Goal: Information Seeking & Learning: Check status

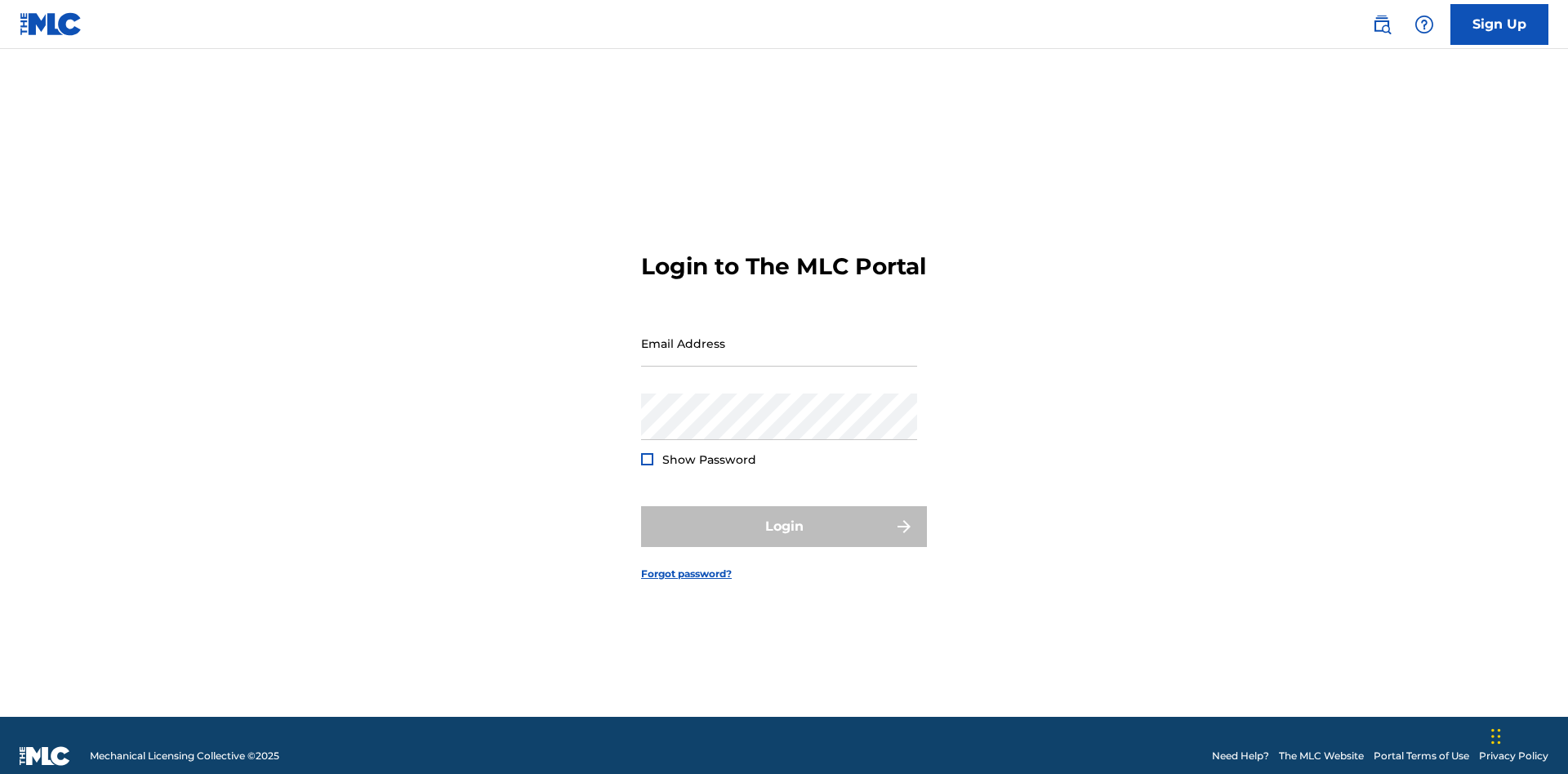
scroll to position [21, 0]
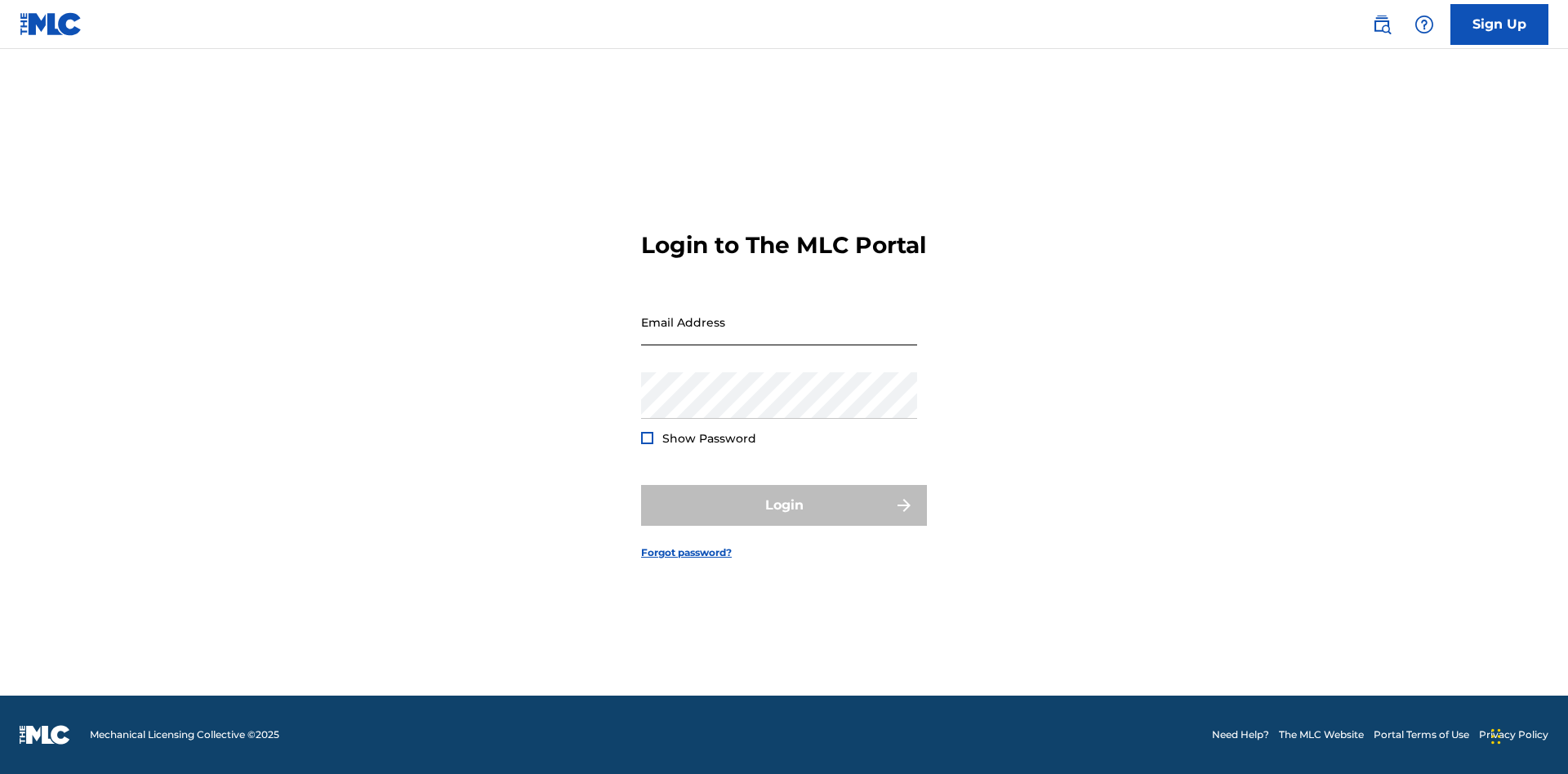
click at [779, 336] on input "Email Address" at bounding box center [779, 322] width 276 height 47
type input "[EMAIL_ADDRESS][DOMAIN_NAME]"
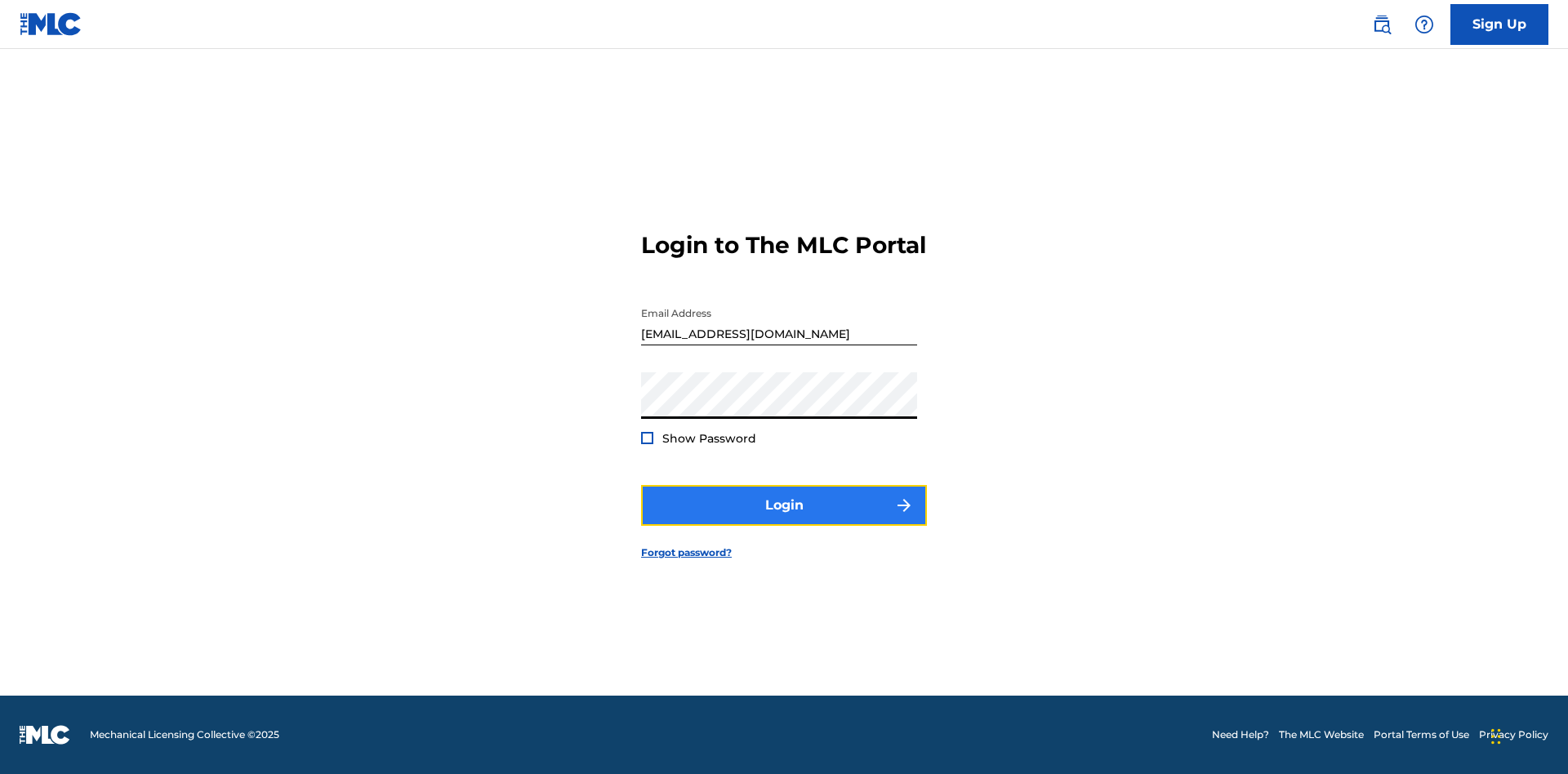
click at [784, 519] on button "Login" at bounding box center [784, 505] width 286 height 41
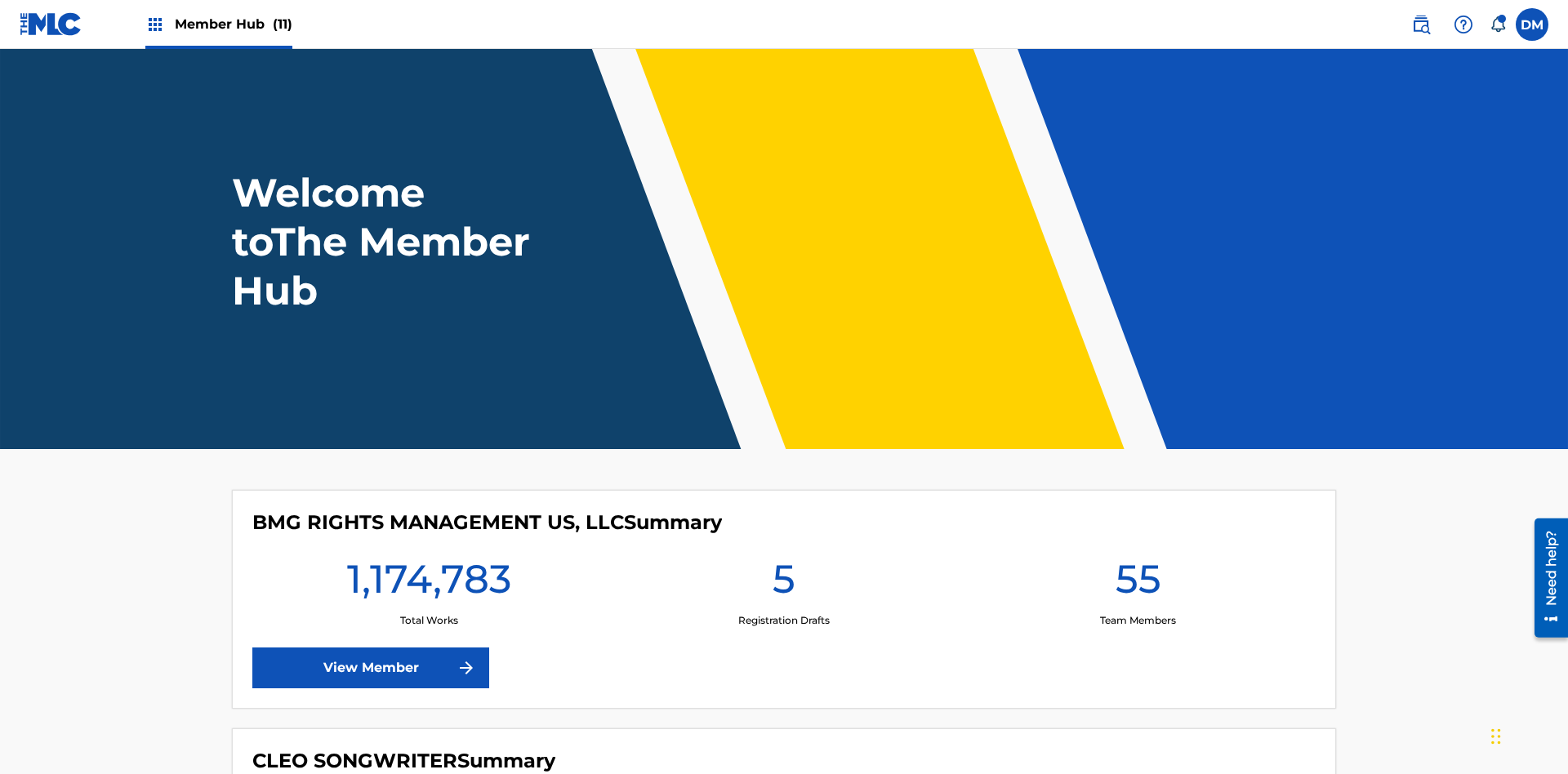
click at [233, 24] on span "Member Hub (11)" at bounding box center [233, 24] width 117 height 19
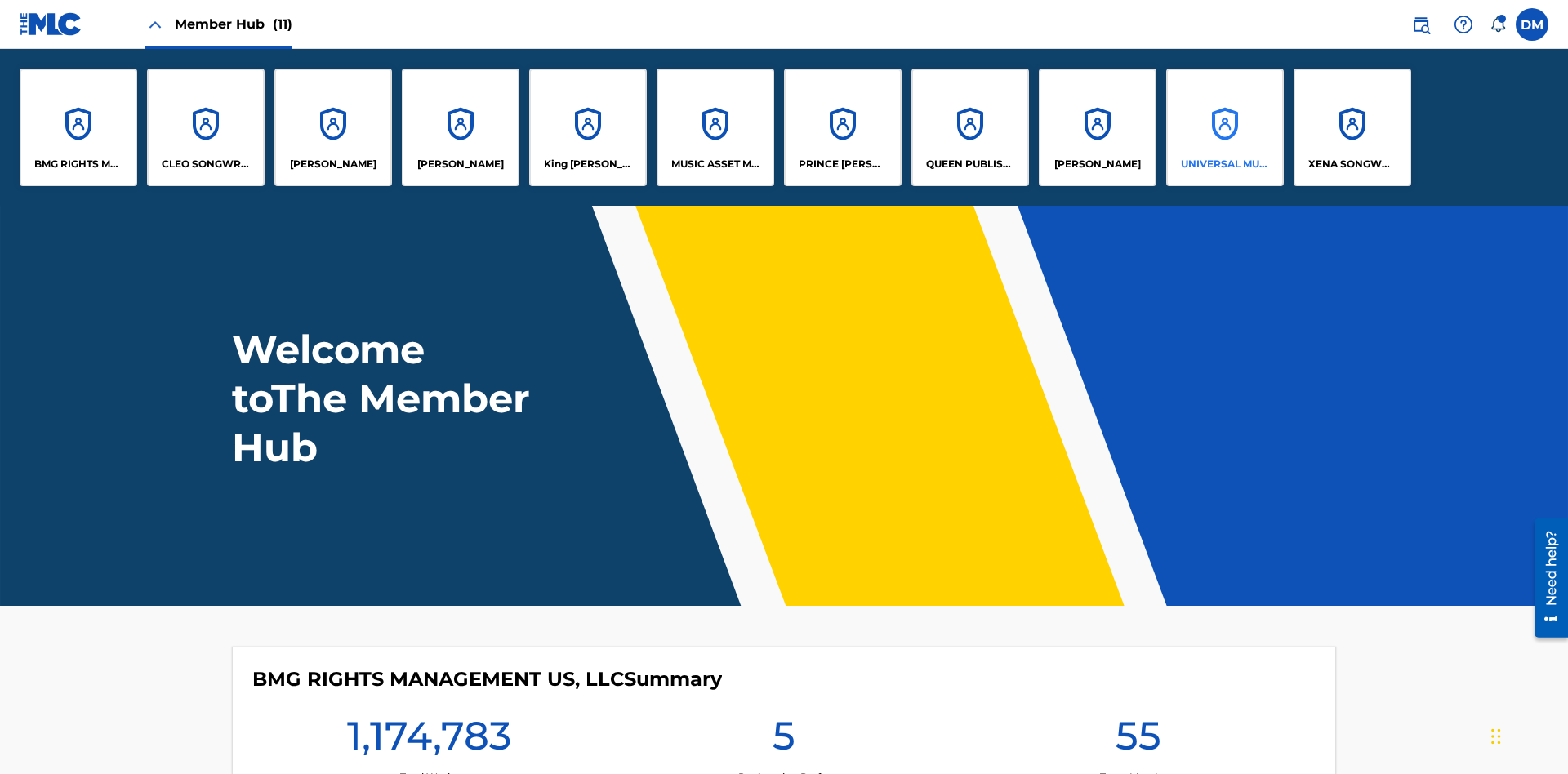
click at [1224, 164] on p "UNIVERSAL MUSIC PUB GROUP" at bounding box center [1225, 163] width 89 height 14
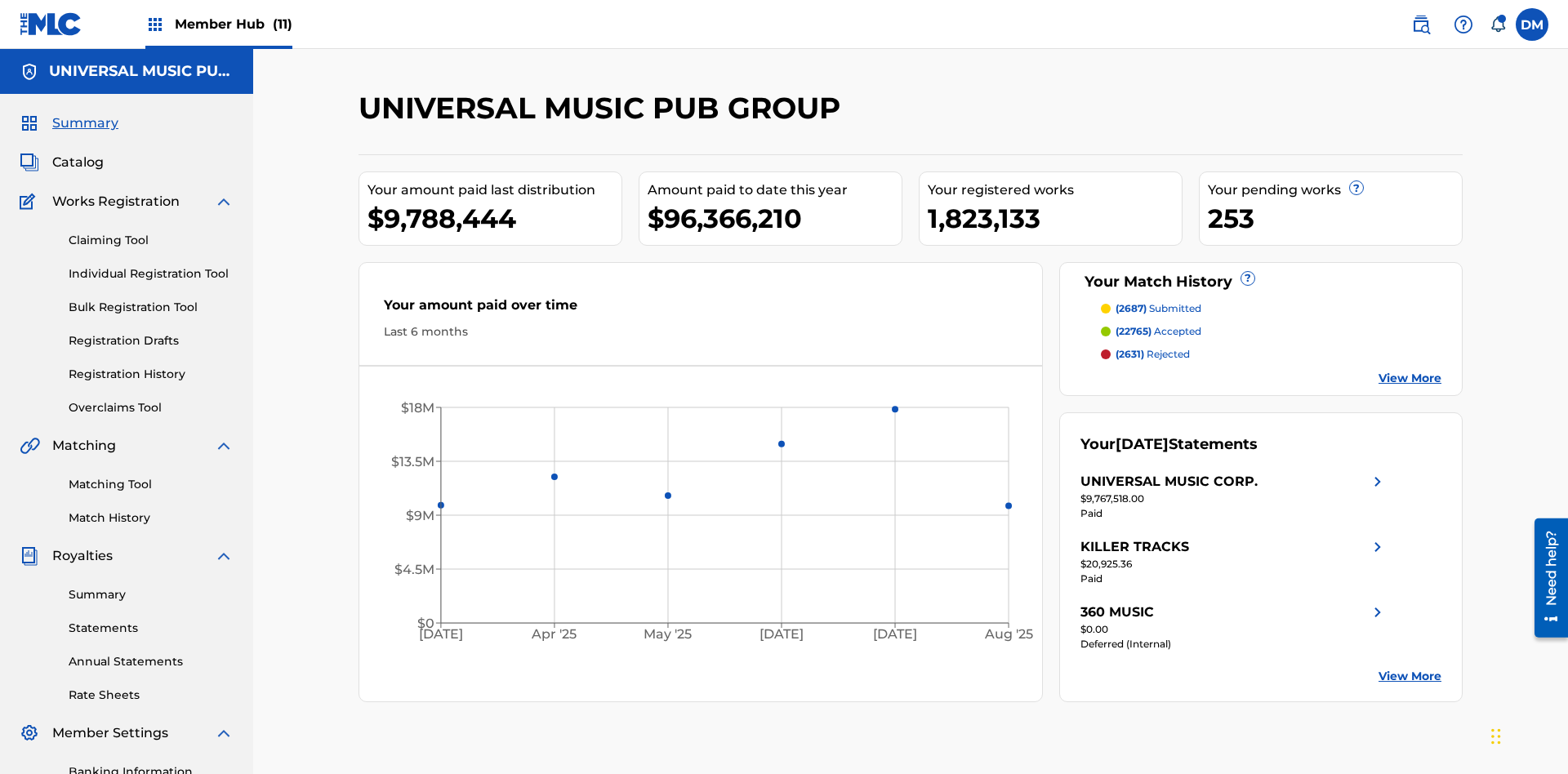
click at [84, 114] on span "Summary" at bounding box center [85, 123] width 66 height 20
click at [1131, 303] on span "(2687)" at bounding box center [1132, 308] width 32 height 12
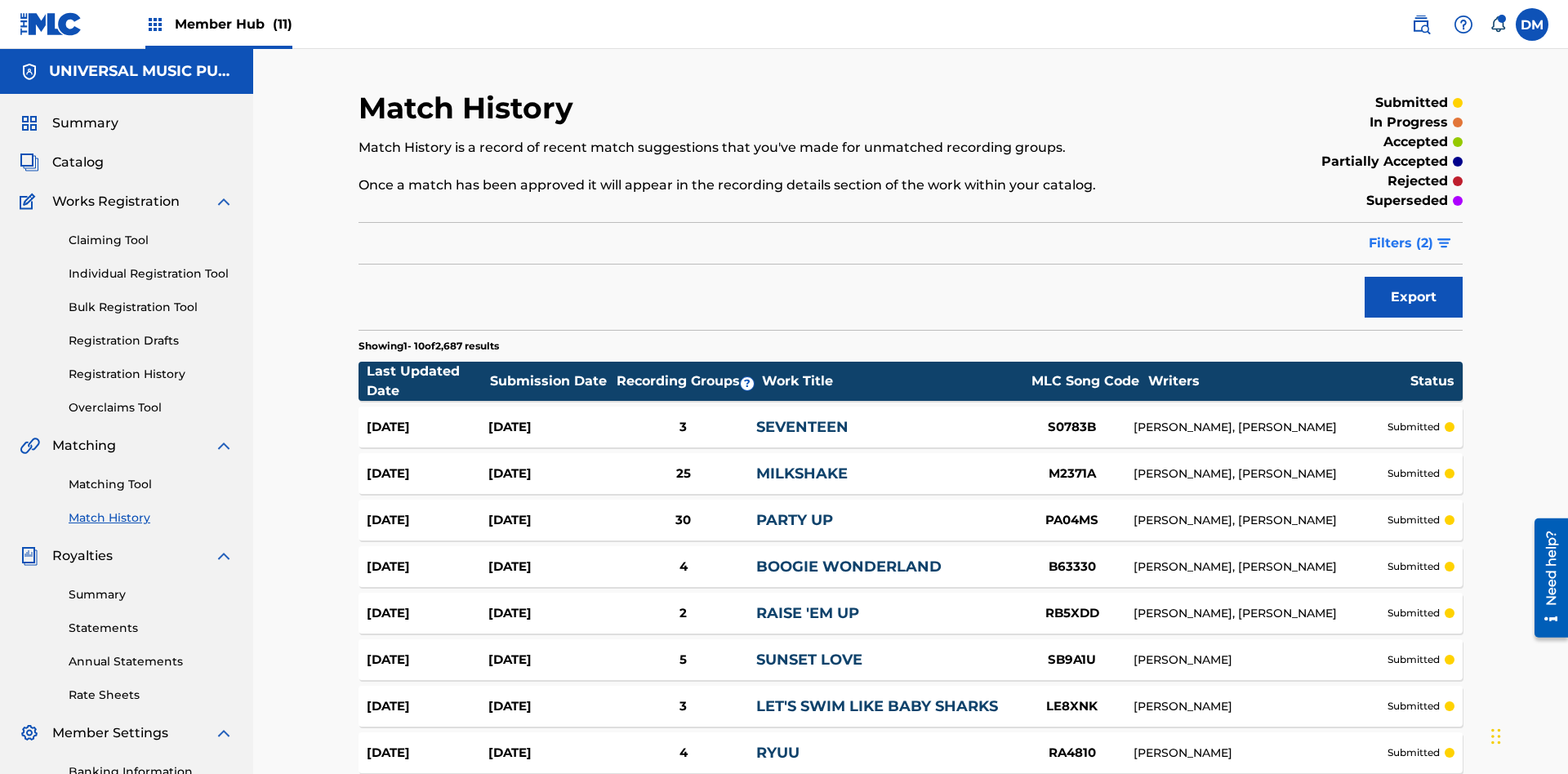
click at [1402, 234] on span "Filters ( 2 )" at bounding box center [1402, 243] width 65 height 20
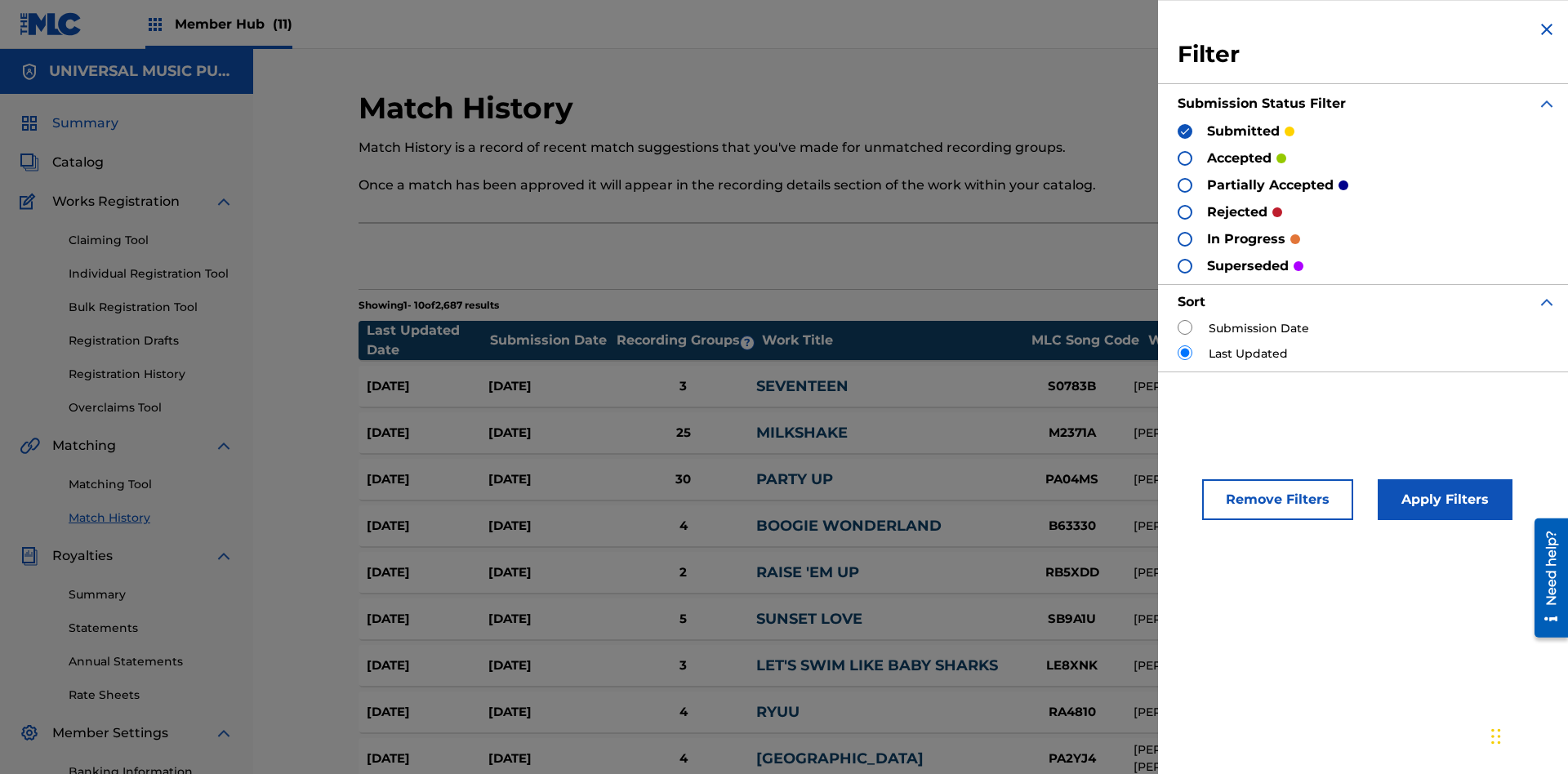
click at [84, 114] on span "Summary" at bounding box center [85, 123] width 66 height 20
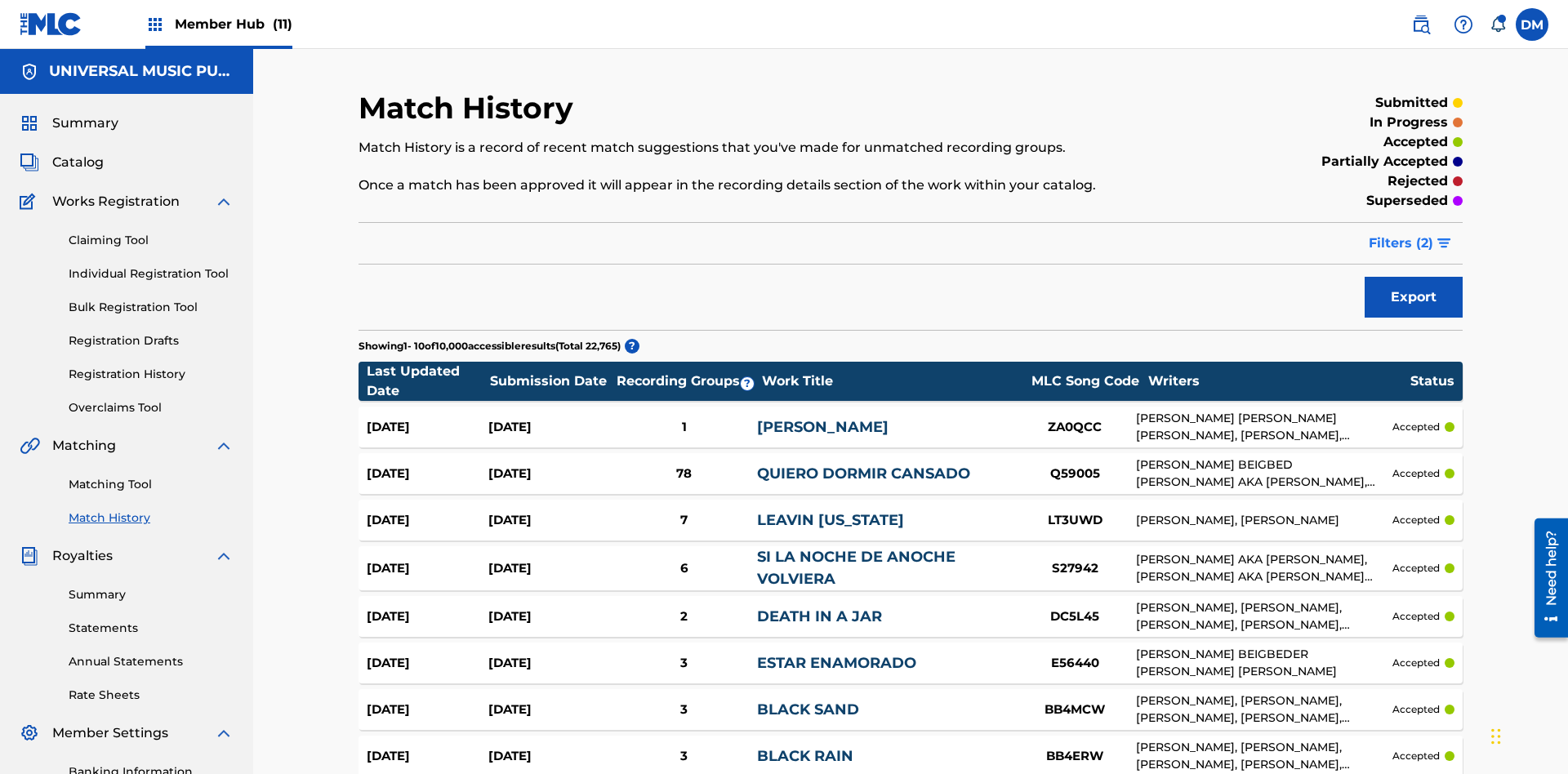
click at [1402, 234] on span "Filters ( 2 )" at bounding box center [1402, 243] width 65 height 20
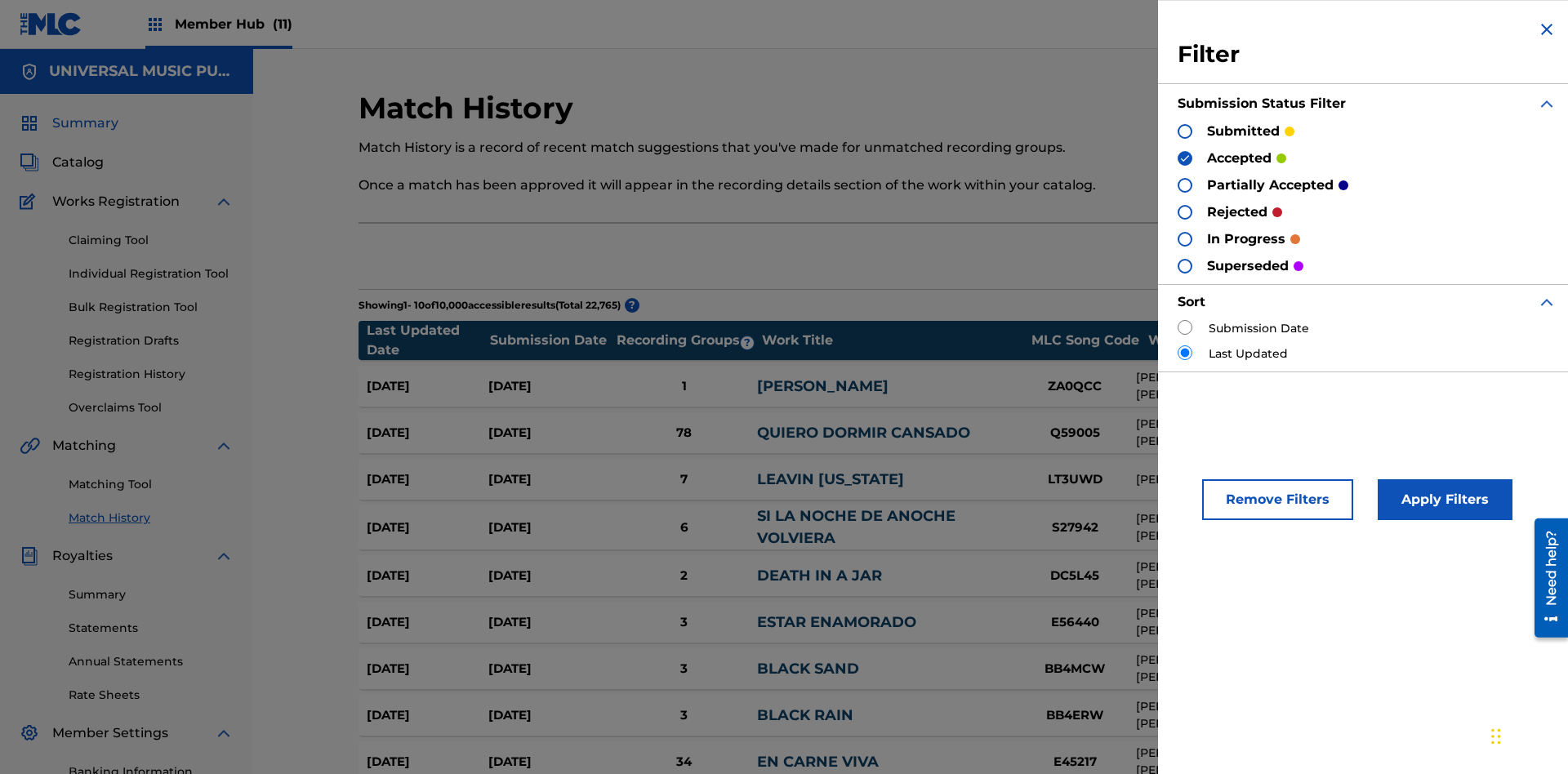
click at [84, 114] on span "Summary" at bounding box center [85, 123] width 66 height 20
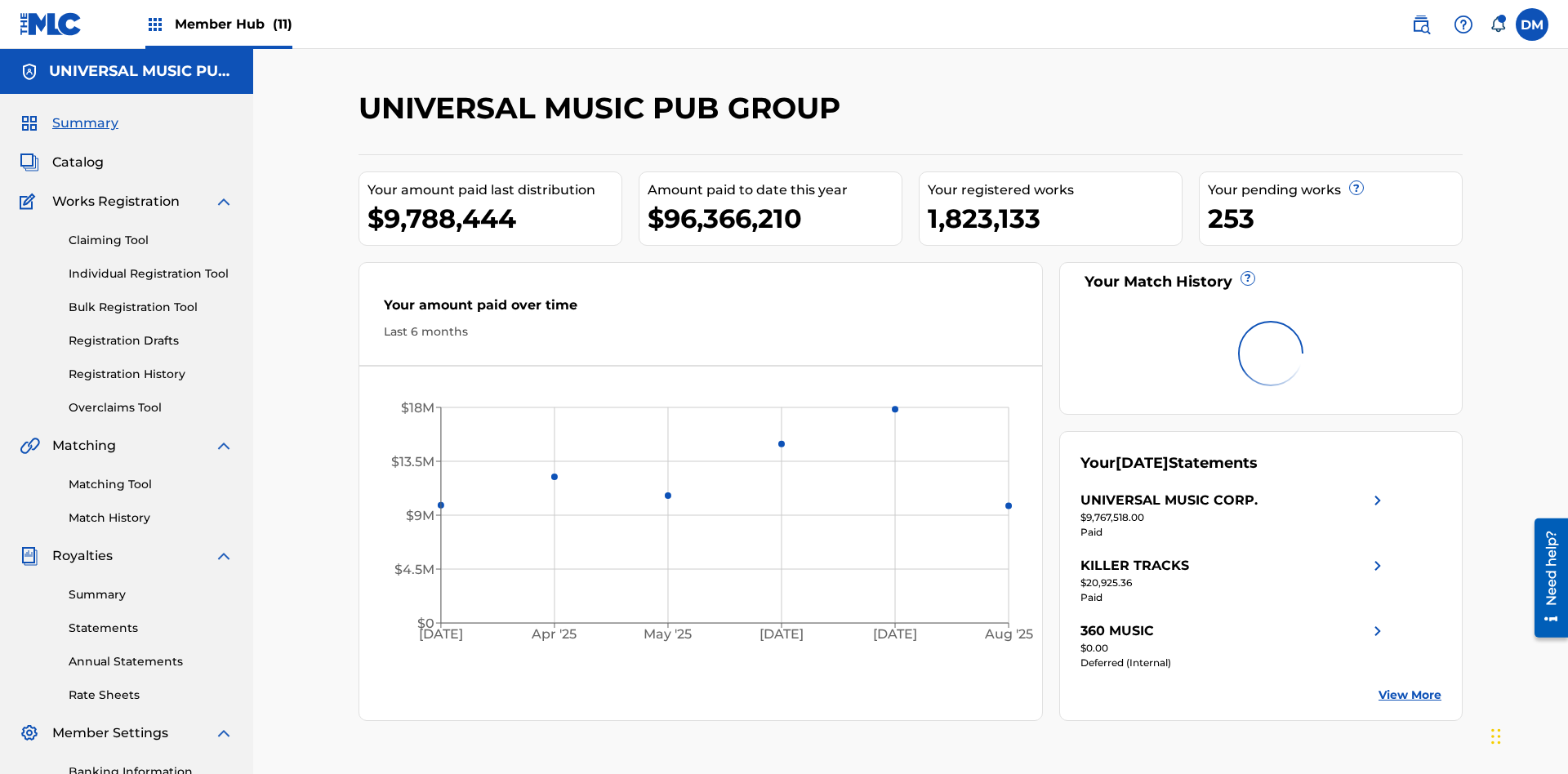
scroll to position [239, 0]
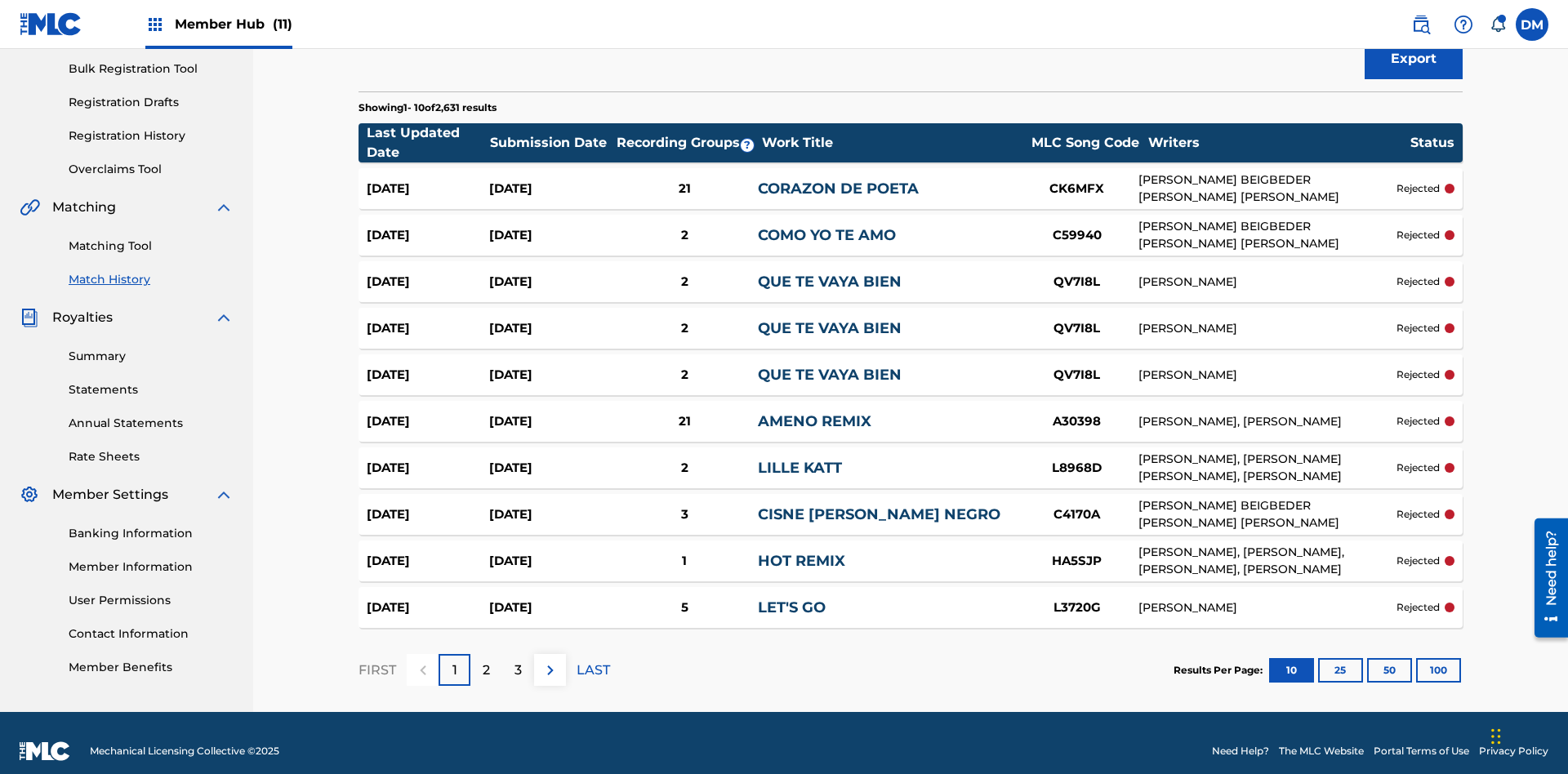
click at [1402, 14] on span "Filters ( 2 )" at bounding box center [1402, 5] width 65 height 20
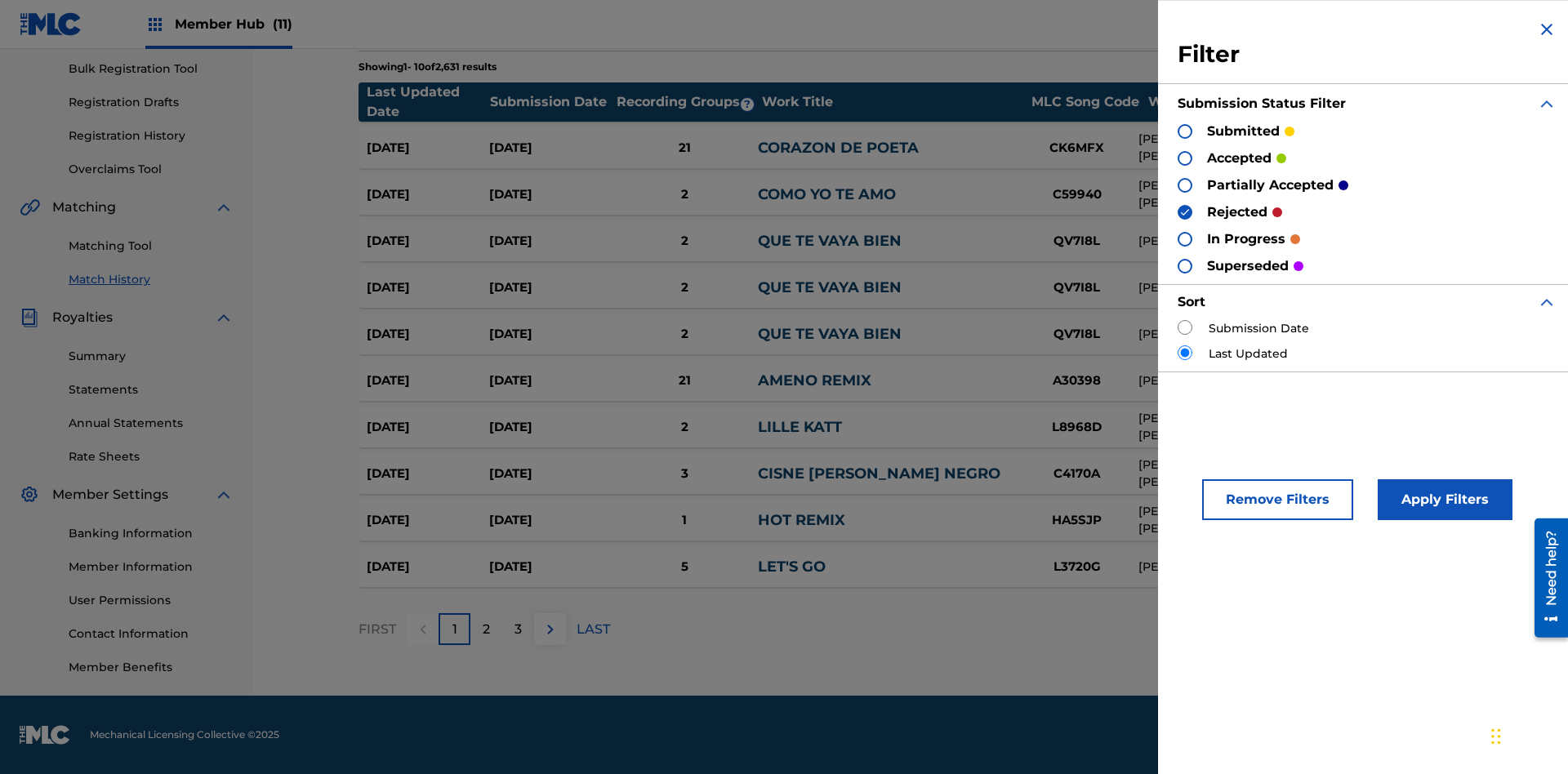
click at [1547, 30] on img at bounding box center [1547, 30] width 20 height 20
